Goal: Information Seeking & Learning: Learn about a topic

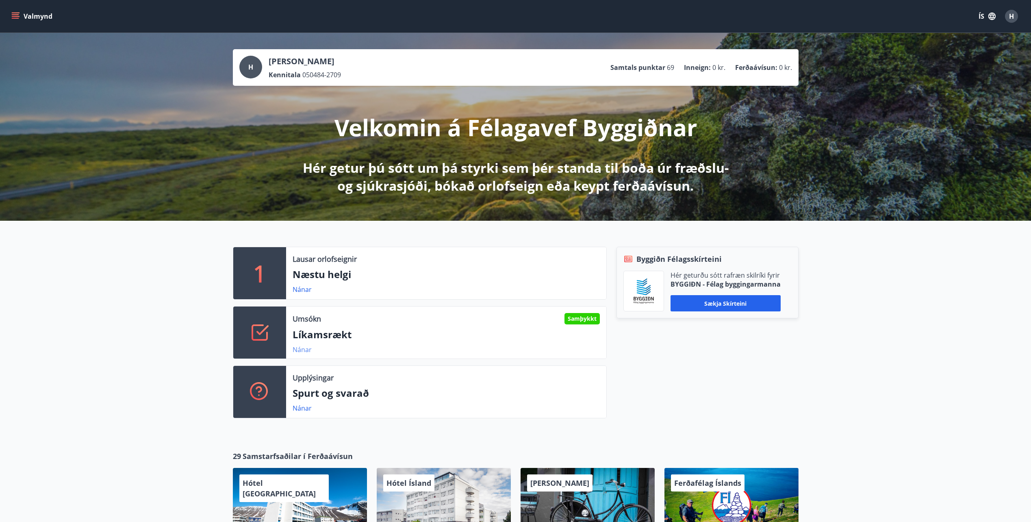
click at [305, 349] on link "Nánar" at bounding box center [302, 349] width 19 height 9
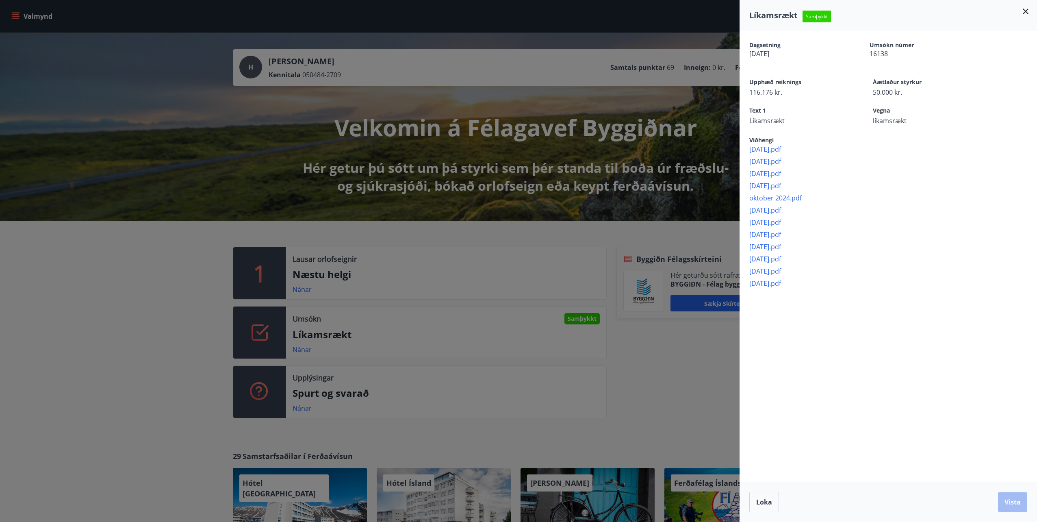
drag, startPoint x: 45, startPoint y: 75, endPoint x: 56, endPoint y: 55, distance: 22.9
click at [45, 75] on div at bounding box center [518, 261] width 1037 height 522
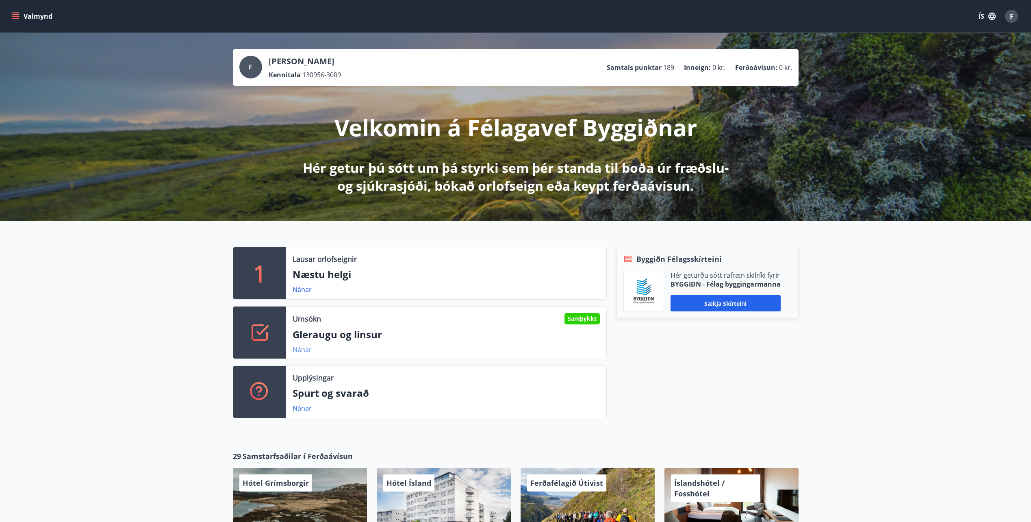
click at [300, 347] on link "Nánar" at bounding box center [302, 349] width 19 height 9
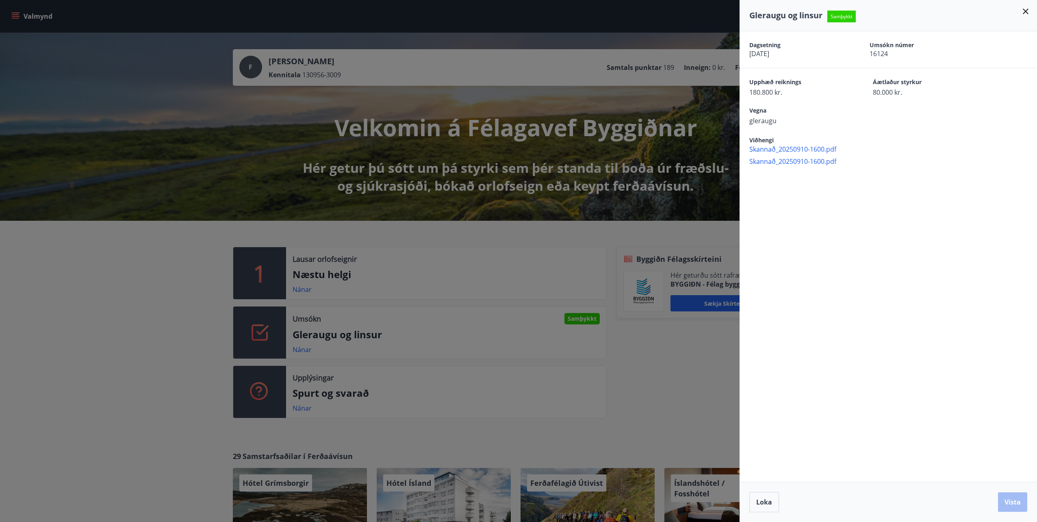
click at [1026, 9] on icon at bounding box center [1026, 12] width 10 height 10
